Goal: Find specific page/section

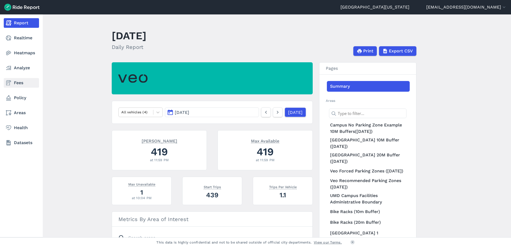
click at [20, 83] on link "Fees" at bounding box center [21, 83] width 35 height 10
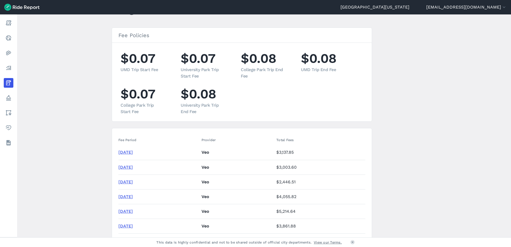
scroll to position [80, 0]
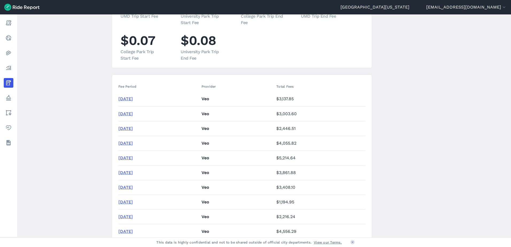
click at [129, 113] on link "[DATE]" at bounding box center [125, 113] width 14 height 5
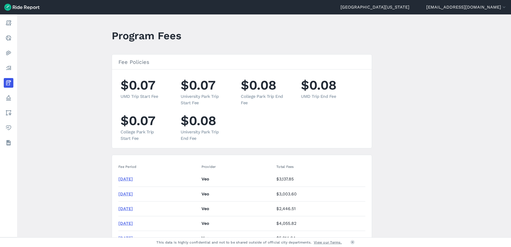
click at [133, 179] on link "[DATE]" at bounding box center [125, 178] width 14 height 5
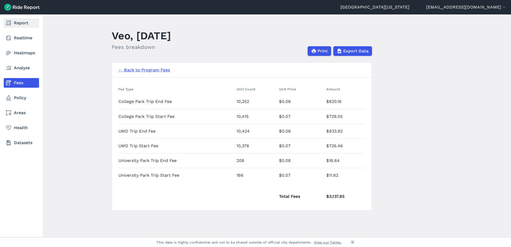
click at [9, 24] on icon at bounding box center [8, 23] width 6 height 6
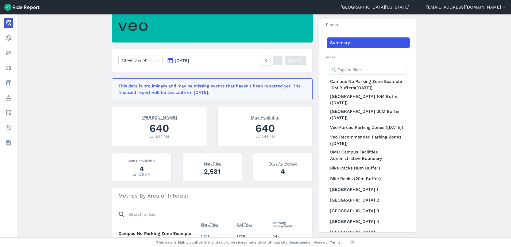
scroll to position [53, 0]
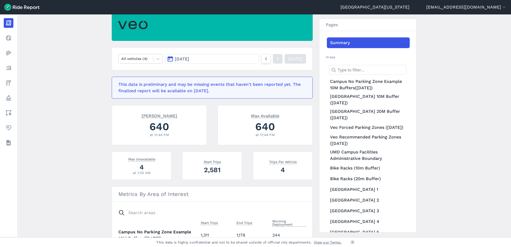
click at [234, 60] on button "[DATE]" at bounding box center [212, 59] width 94 height 10
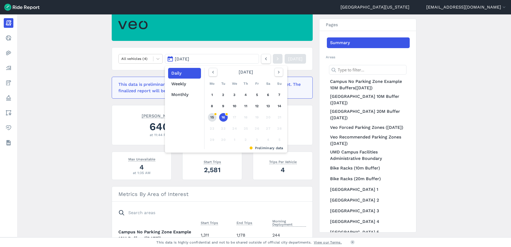
click at [213, 116] on link "15" at bounding box center [212, 117] width 9 height 9
